Goal: Task Accomplishment & Management: Manage account settings

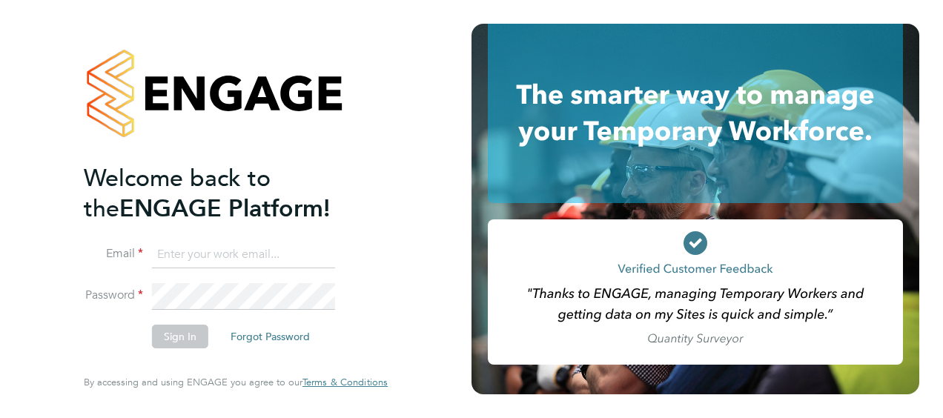
type input "paul.adcock@vistry.co.uk"
click at [173, 338] on button "Sign In" at bounding box center [180, 337] width 56 height 24
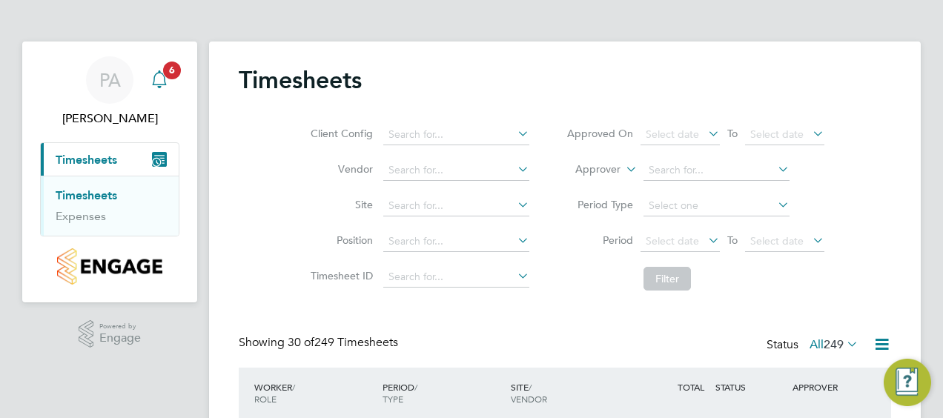
click at [162, 77] on icon "Main navigation" at bounding box center [159, 79] width 18 height 18
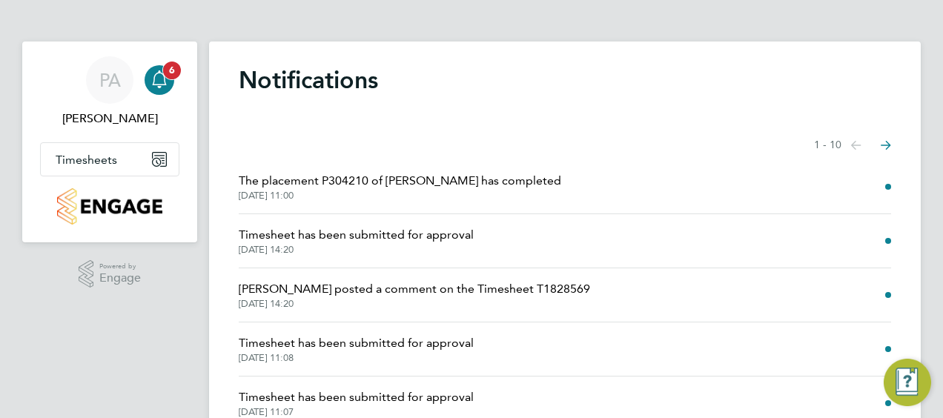
click at [162, 77] on icon "Main navigation" at bounding box center [159, 79] width 18 height 18
click at [106, 162] on span "Timesheets" at bounding box center [87, 160] width 62 height 14
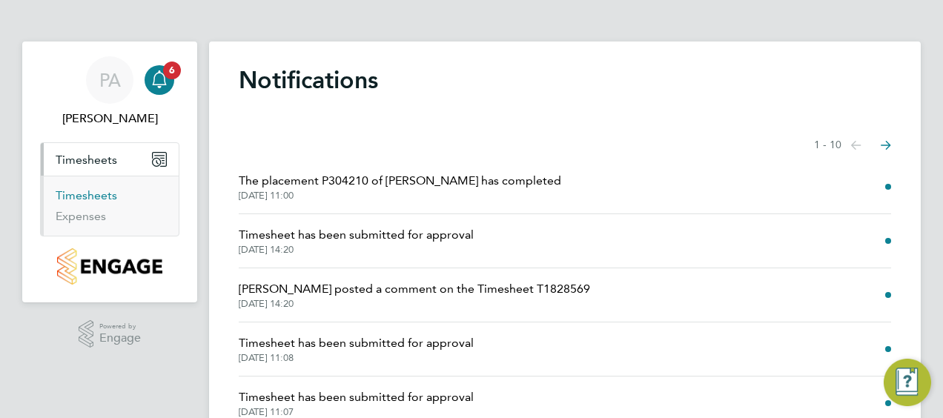
click at [102, 194] on link "Timesheets" at bounding box center [87, 195] width 62 height 14
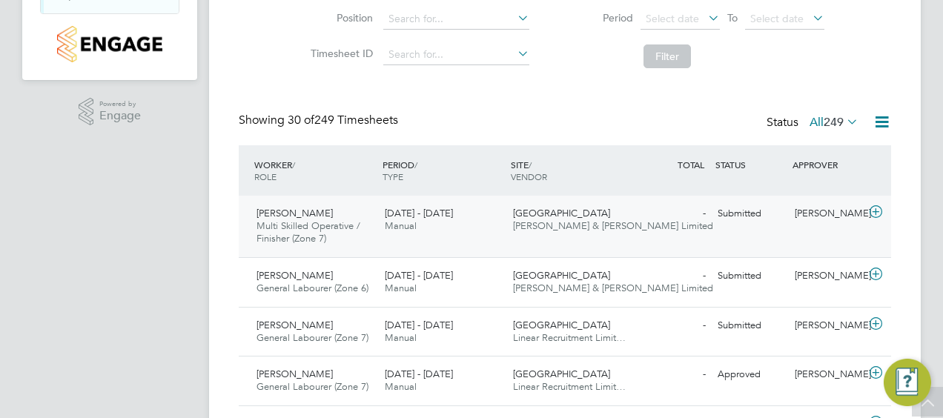
click at [818, 214] on div "[PERSON_NAME]" at bounding box center [827, 214] width 77 height 24
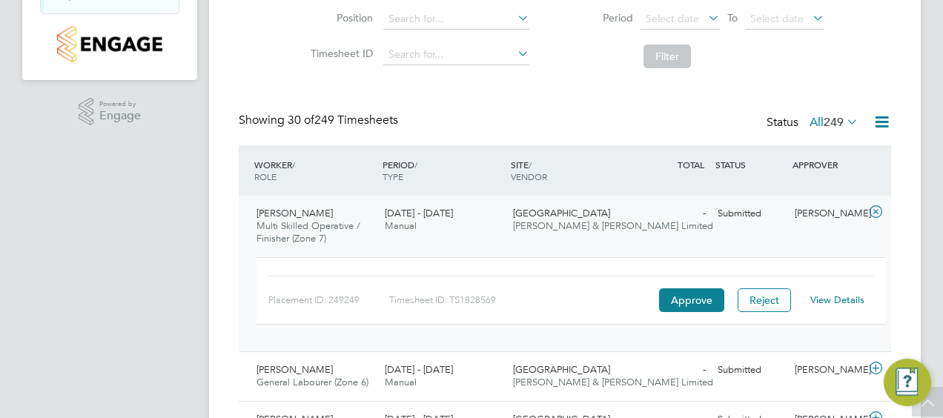
click at [836, 300] on link "View Details" at bounding box center [837, 300] width 54 height 13
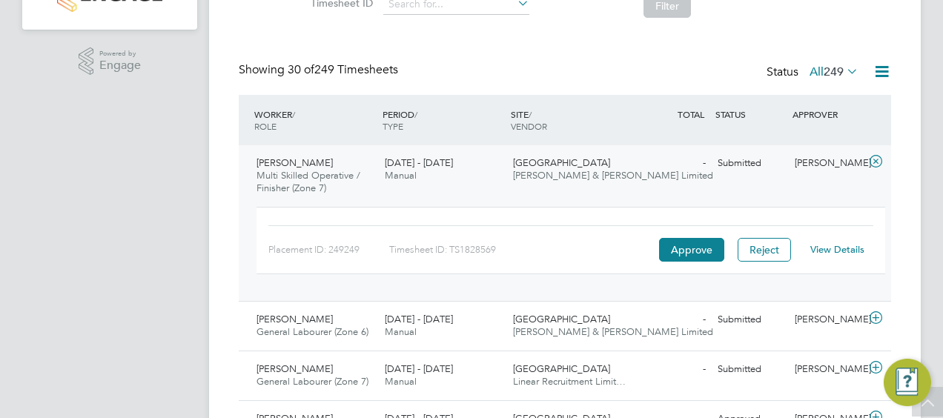
scroll to position [296, 0]
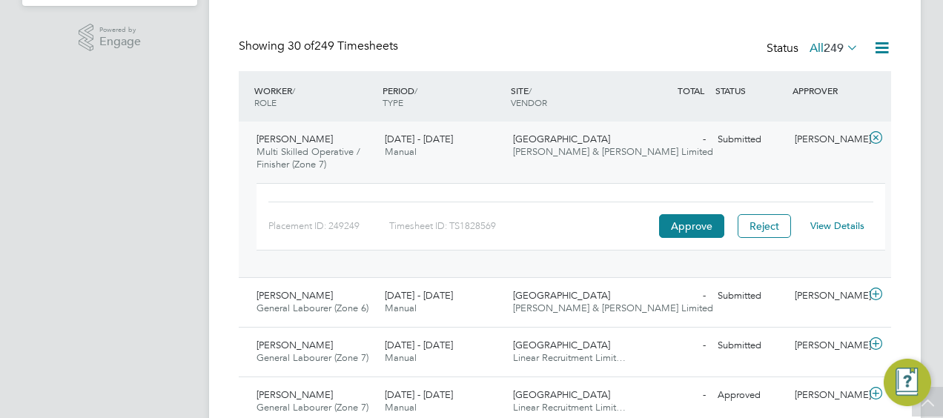
click at [876, 133] on icon at bounding box center [875, 138] width 19 height 12
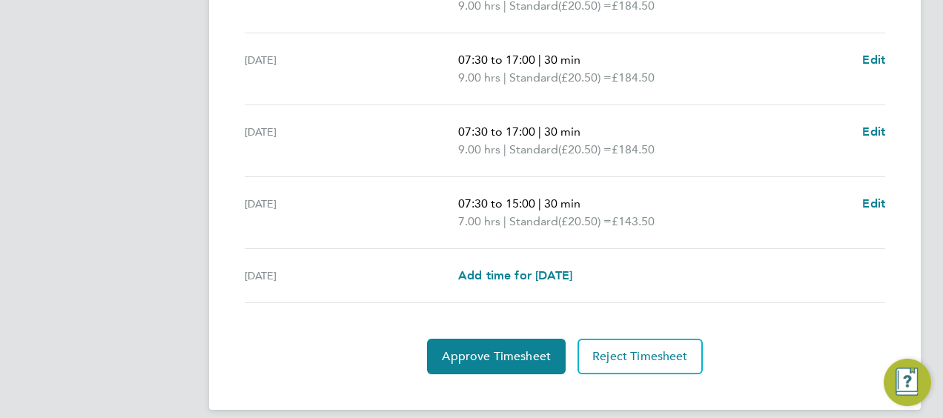
scroll to position [680, 0]
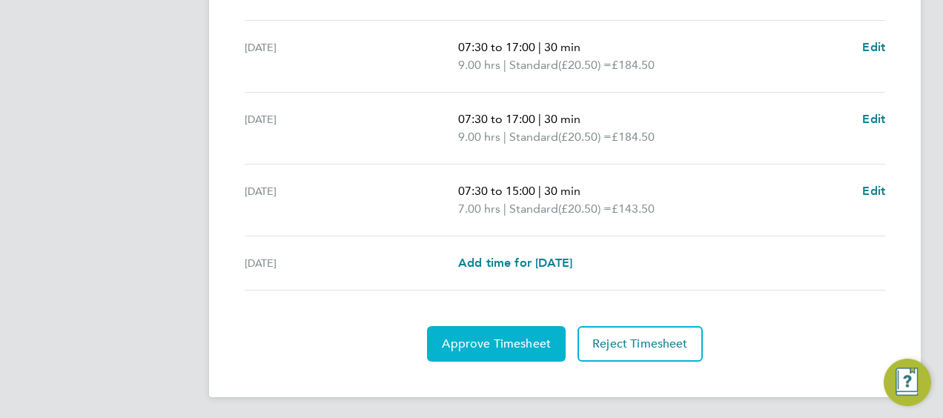
click at [502, 341] on span "Approve Timesheet" at bounding box center [496, 344] width 109 height 15
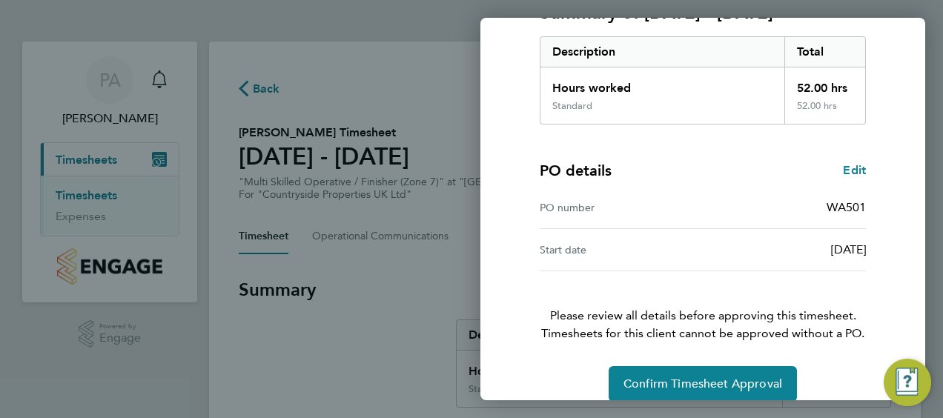
scroll to position [248, 0]
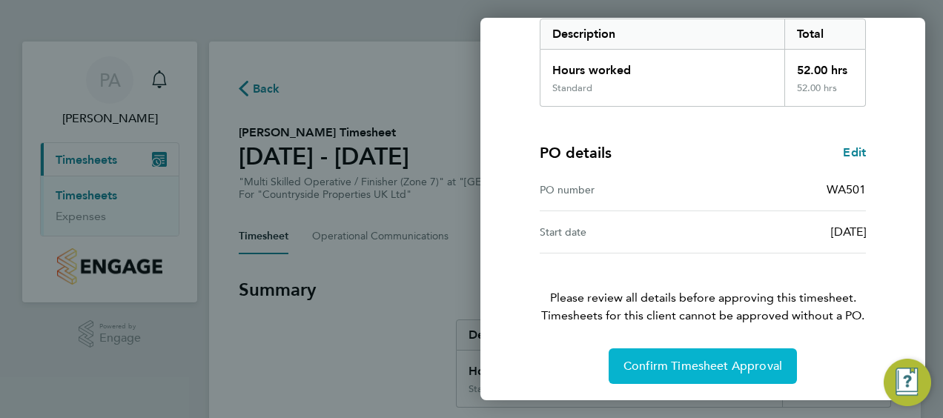
click at [731, 359] on span "Confirm Timesheet Approval" at bounding box center [702, 366] width 159 height 15
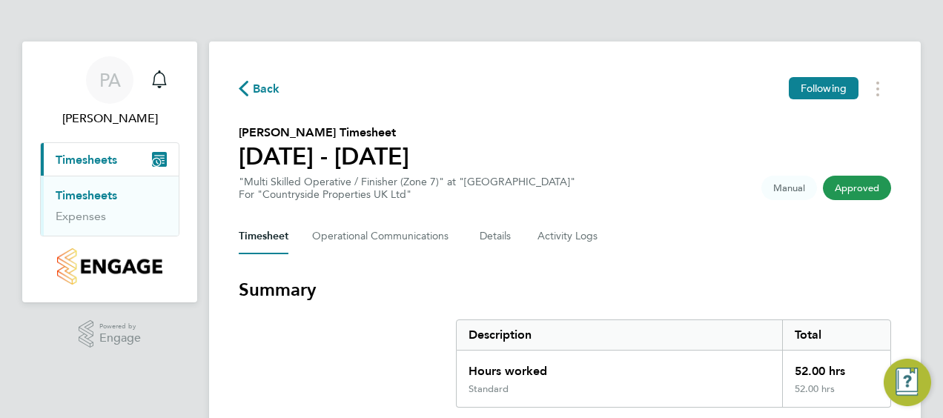
click at [246, 89] on icon "button" at bounding box center [244, 89] width 10 height 16
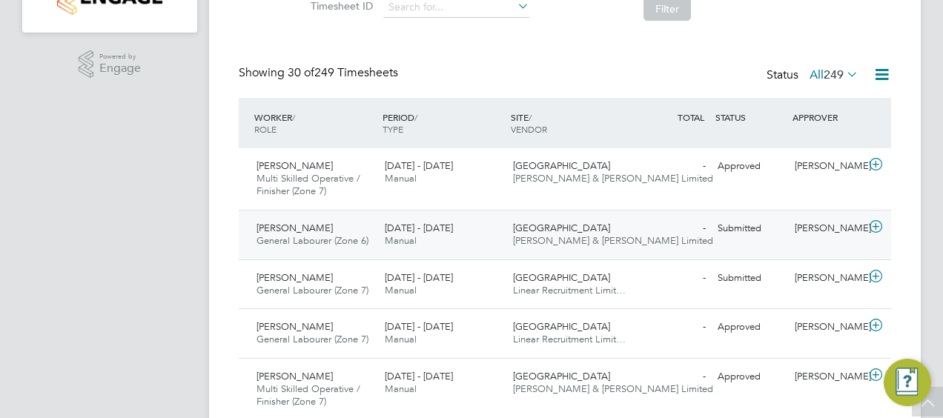
click at [746, 224] on div "Submitted" at bounding box center [750, 228] width 77 height 24
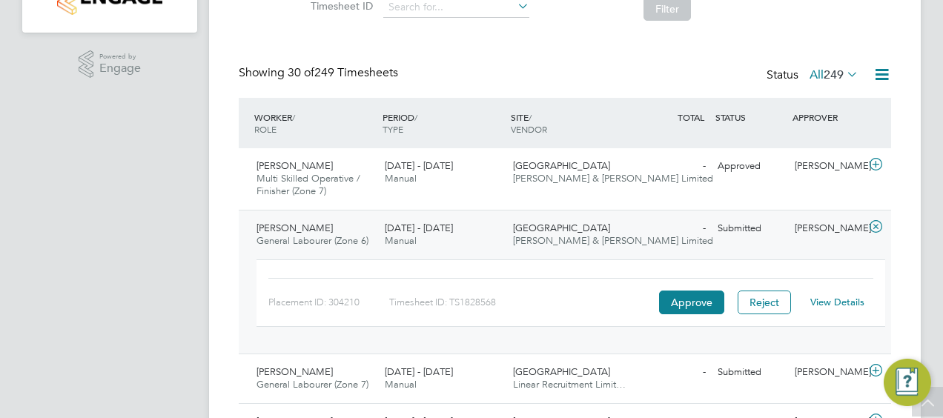
click at [841, 296] on link "View Details" at bounding box center [837, 302] width 54 height 13
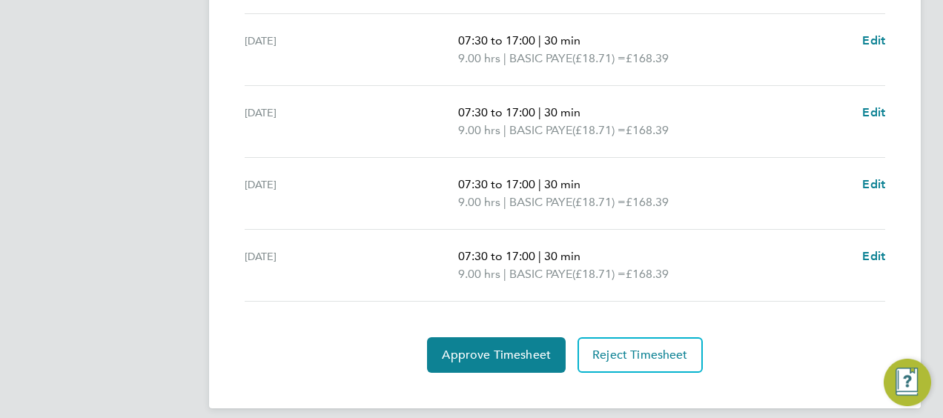
scroll to position [554, 0]
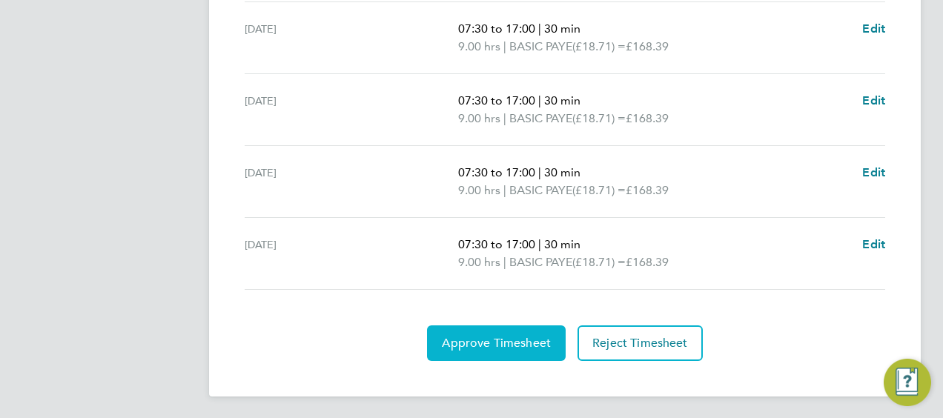
click at [492, 339] on span "Approve Timesheet" at bounding box center [496, 343] width 109 height 15
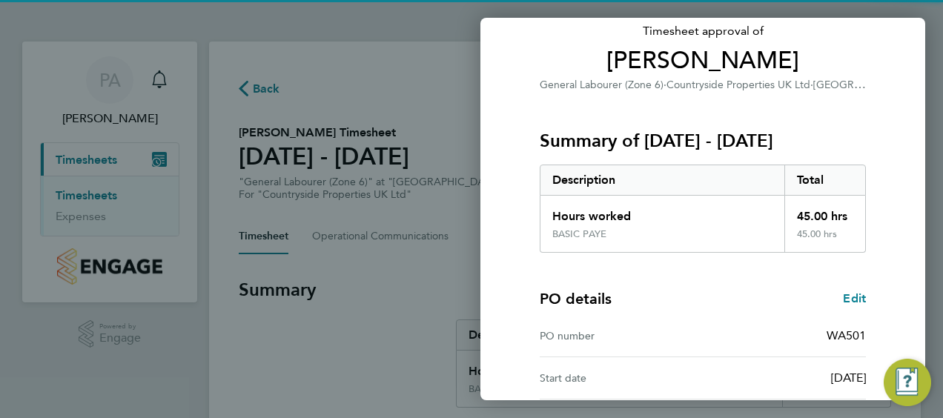
scroll to position [248, 0]
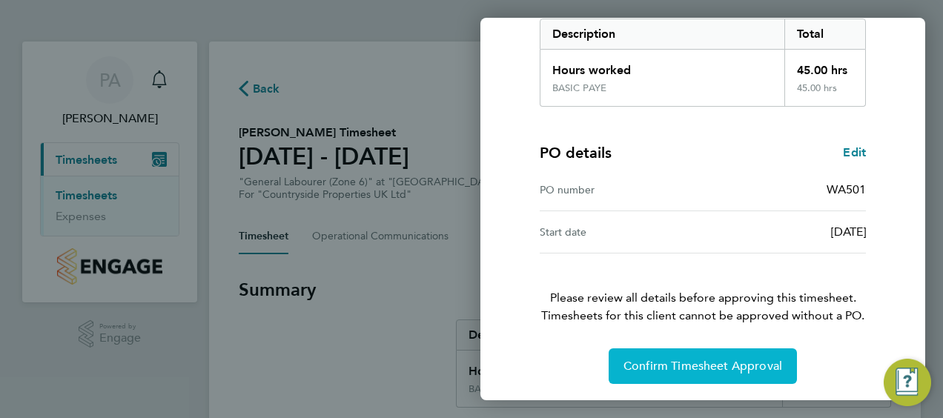
click at [740, 363] on span "Confirm Timesheet Approval" at bounding box center [702, 366] width 159 height 15
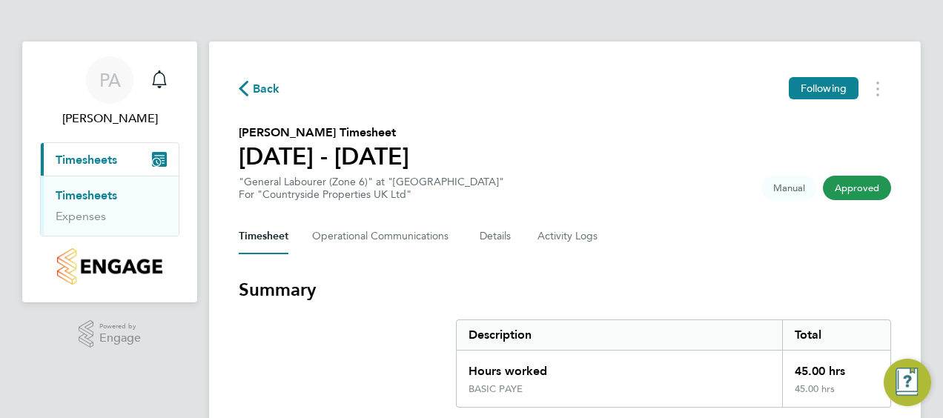
click at [241, 89] on icon "button" at bounding box center [244, 89] width 10 height 16
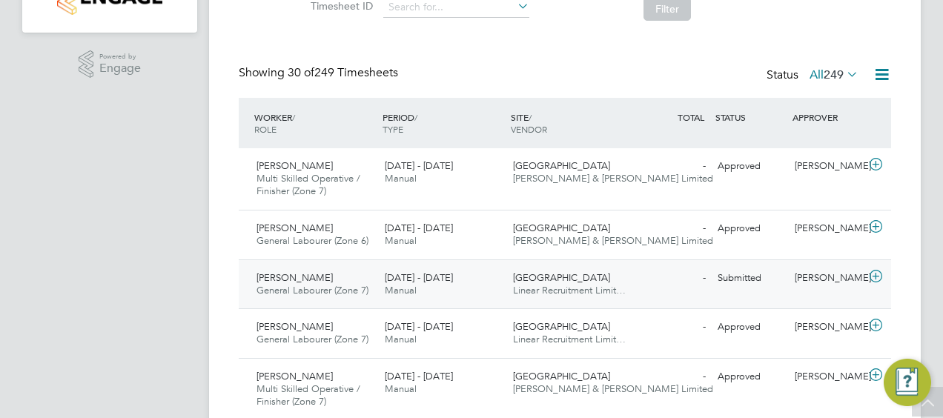
click at [760, 273] on div "Submitted" at bounding box center [750, 278] width 77 height 24
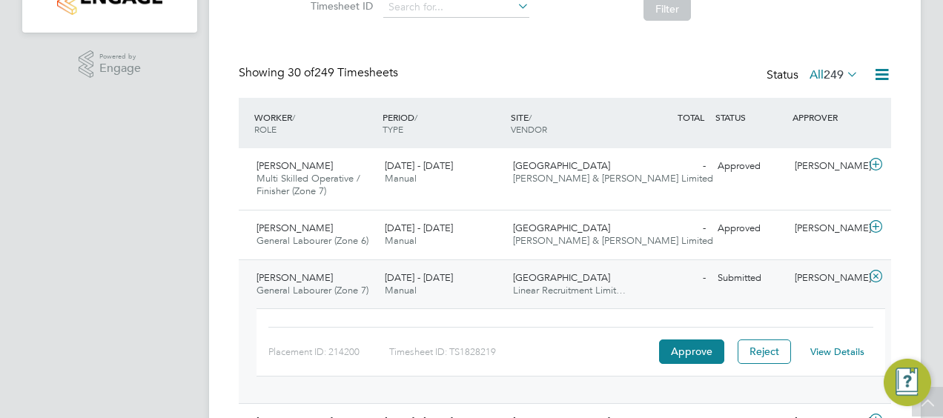
click at [844, 348] on link "View Details" at bounding box center [837, 351] width 54 height 13
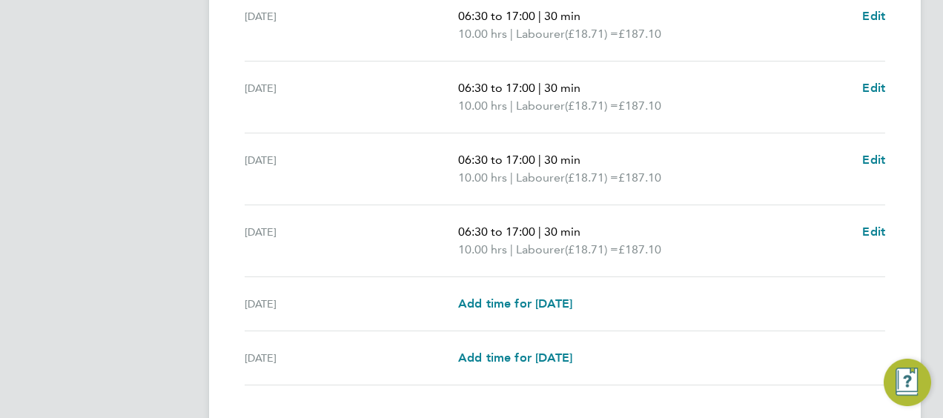
scroll to position [662, 0]
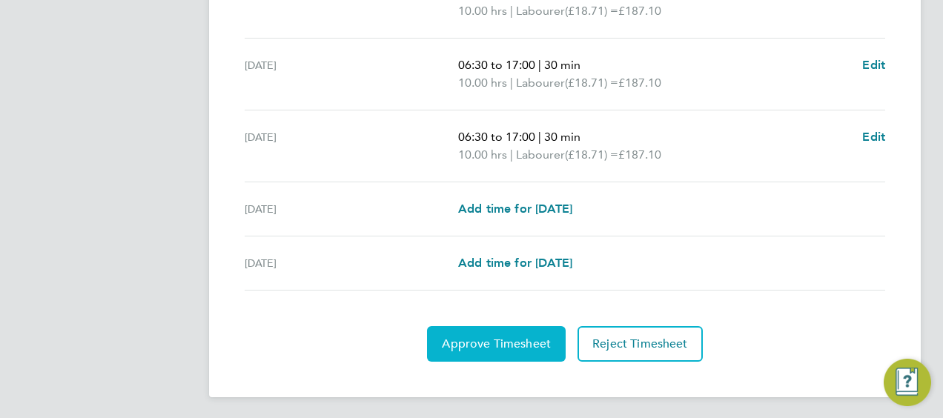
click at [479, 337] on span "Approve Timesheet" at bounding box center [496, 344] width 109 height 15
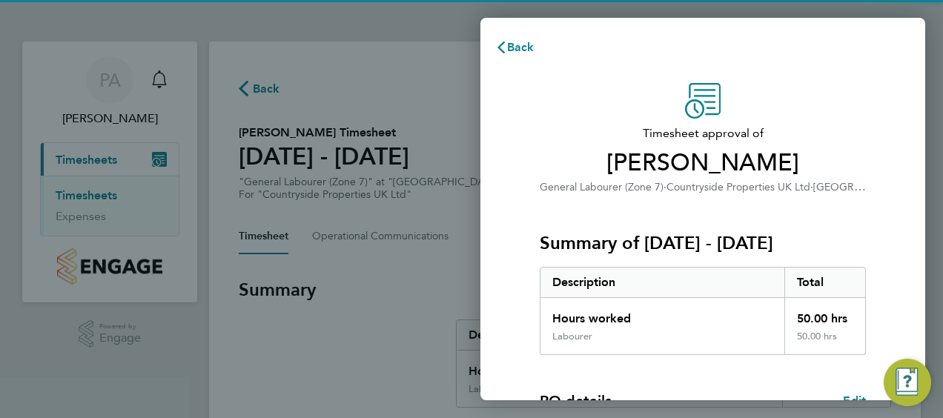
scroll to position [248, 0]
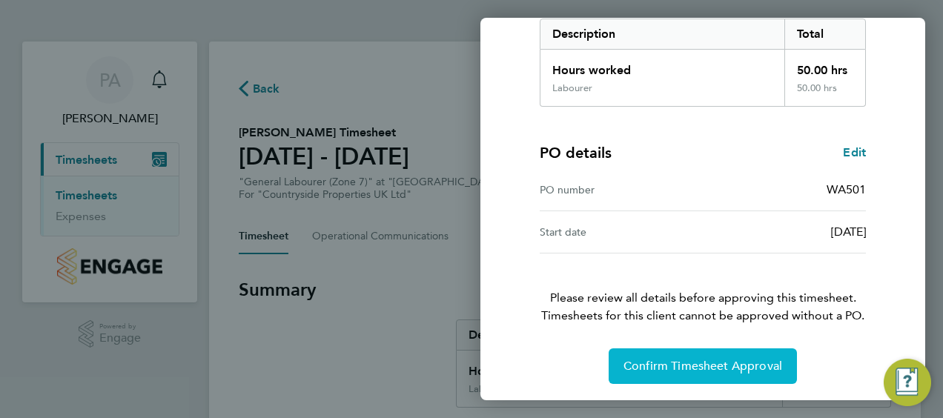
click at [697, 365] on span "Confirm Timesheet Approval" at bounding box center [702, 366] width 159 height 15
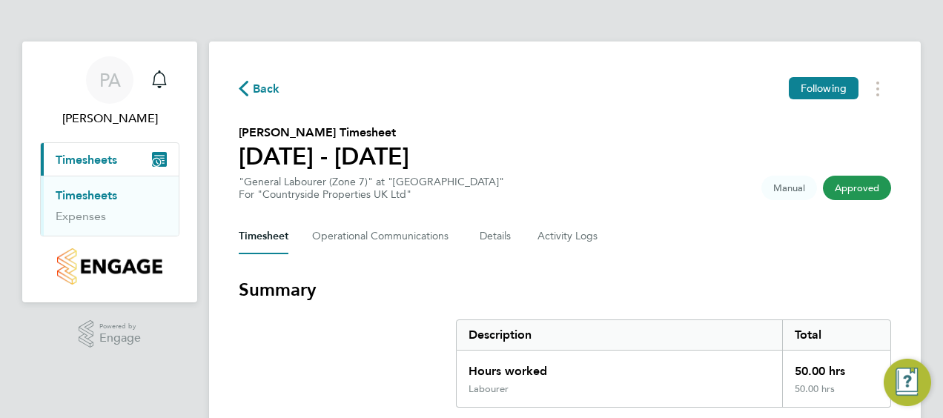
click at [256, 83] on span "Back" at bounding box center [266, 89] width 27 height 18
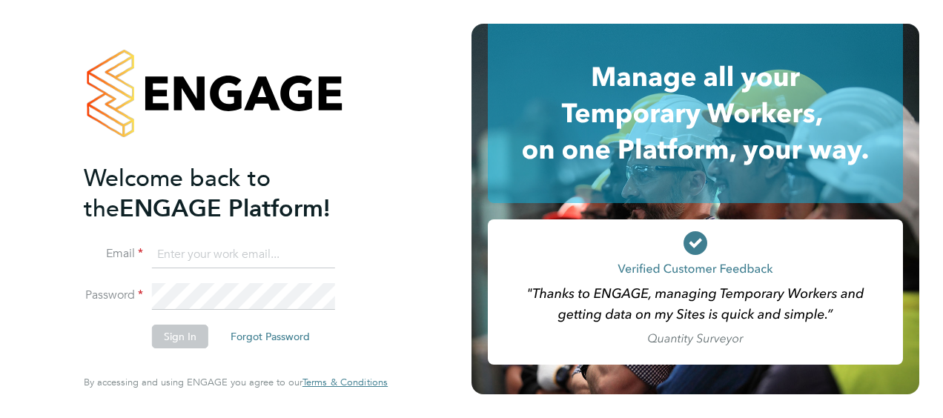
type input "paul.adcock@vistry.co.uk"
click at [175, 334] on button "Sign In" at bounding box center [180, 337] width 56 height 24
